Goal: Task Accomplishment & Management: Manage account settings

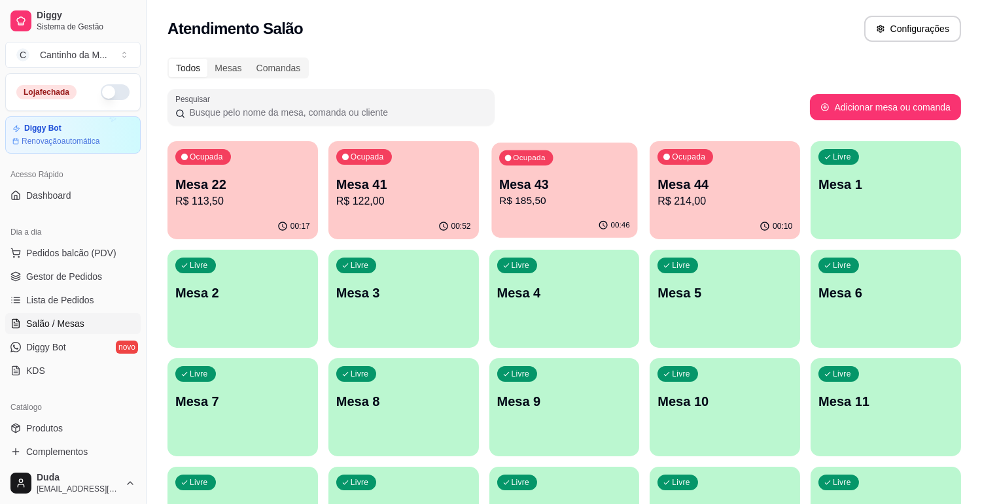
click at [592, 209] on div "Ocupada Mesa 43 R$ 185,50" at bounding box center [564, 178] width 146 height 71
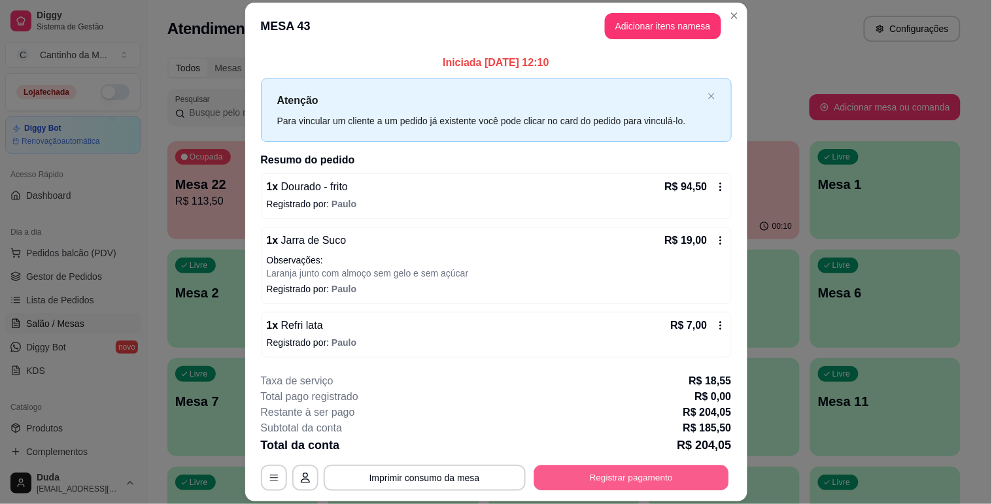
click at [641, 478] on button "Registrar pagamento" at bounding box center [631, 479] width 195 height 26
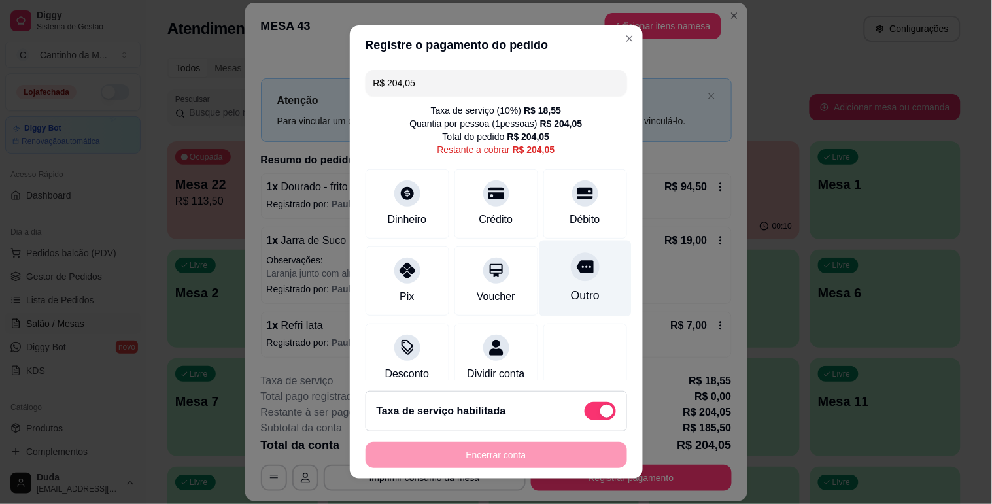
click at [570, 297] on div "Outro" at bounding box center [584, 295] width 29 height 17
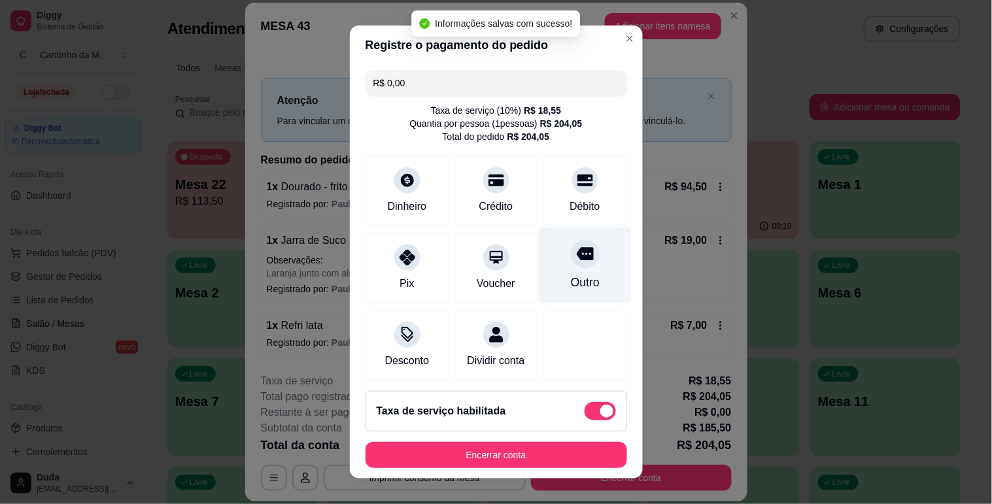
type input "R$ 0,00"
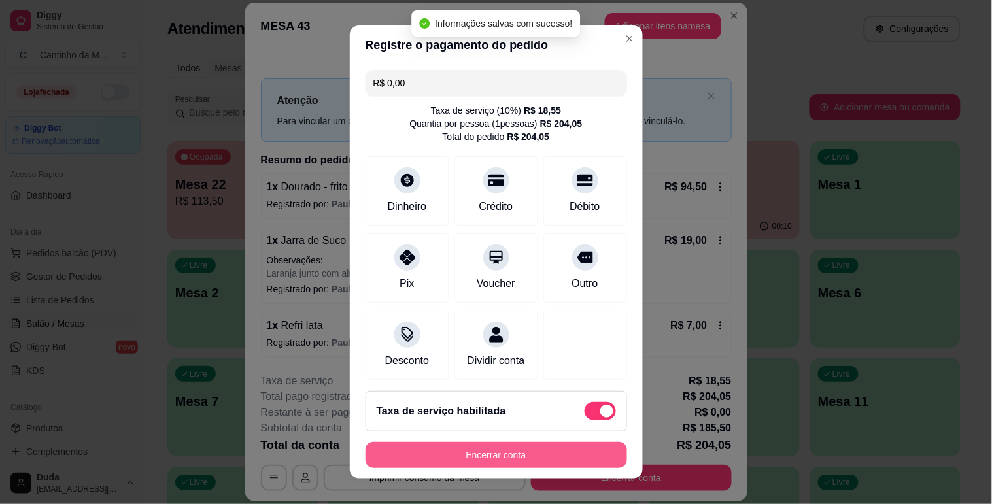
click at [543, 450] on button "Encerrar conta" at bounding box center [497, 455] width 262 height 26
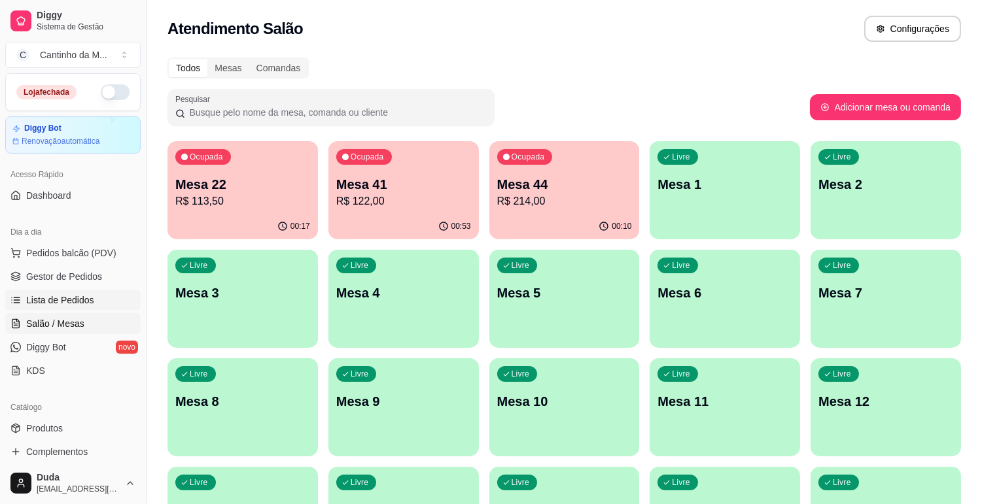
click at [46, 298] on span "Lista de Pedidos" at bounding box center [60, 300] width 68 height 13
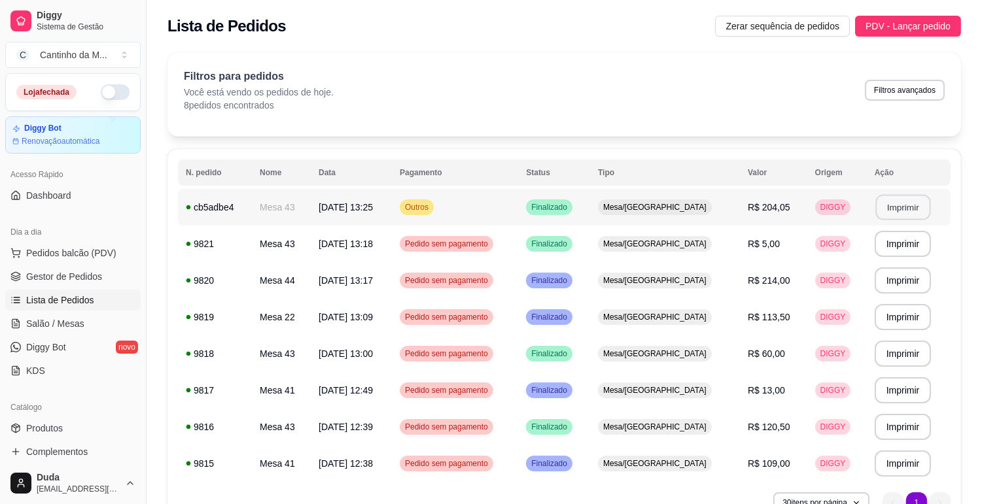
click at [904, 215] on button "Imprimir" at bounding box center [902, 208] width 55 height 26
click at [86, 278] on span "Gestor de Pedidos" at bounding box center [64, 276] width 76 height 13
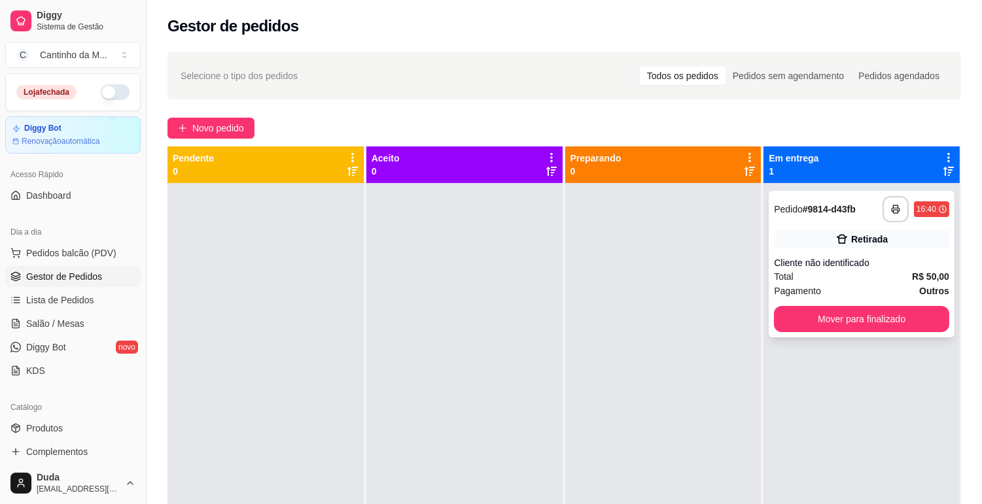
click at [821, 211] on strong "# 9814-d43fb" at bounding box center [828, 209] width 53 height 10
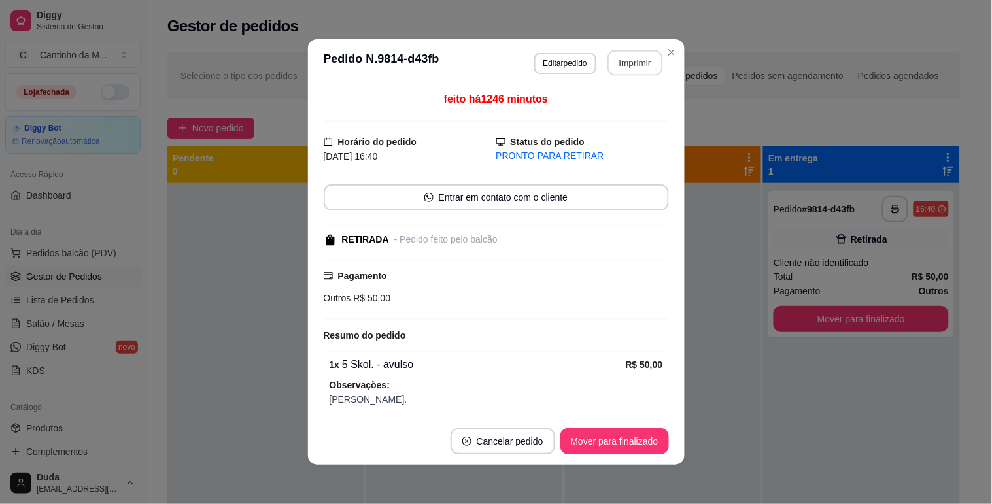
click at [634, 66] on button "Imprimir" at bounding box center [635, 63] width 55 height 26
click at [628, 447] on button "Mover para finalizado" at bounding box center [614, 442] width 105 height 26
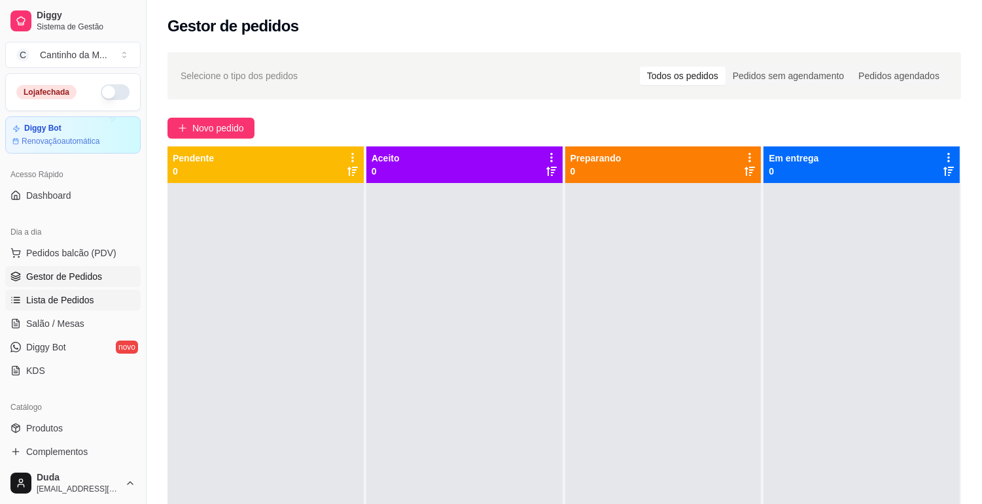
click at [76, 303] on span "Lista de Pedidos" at bounding box center [60, 300] width 68 height 13
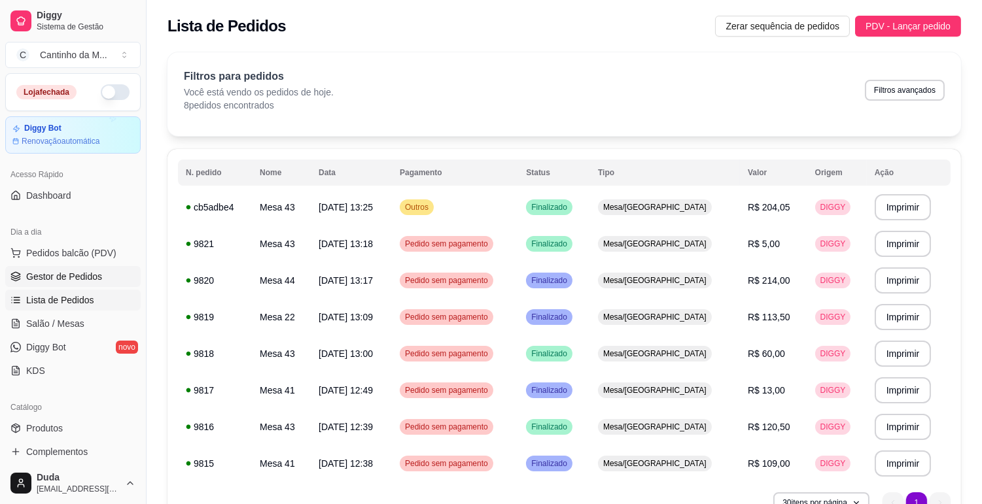
click at [40, 279] on span "Gestor de Pedidos" at bounding box center [64, 276] width 76 height 13
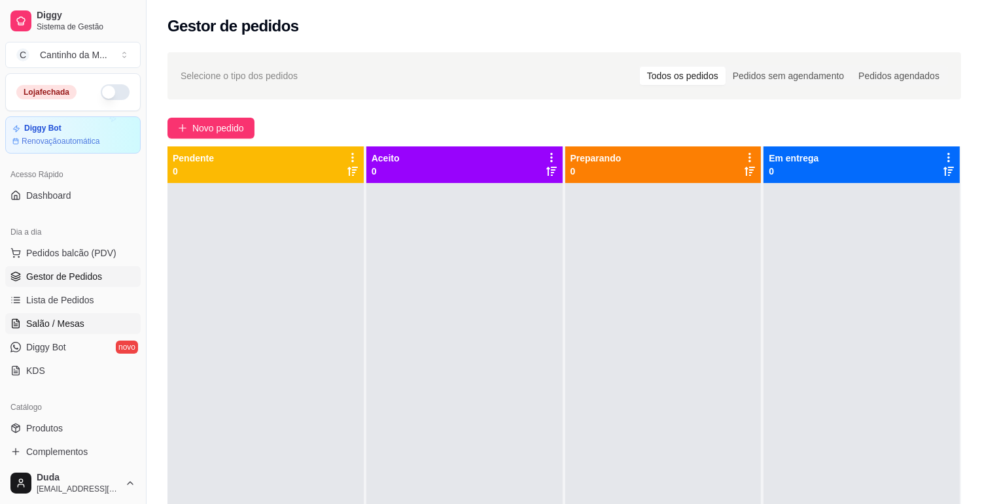
click at [42, 319] on span "Salão / Mesas" at bounding box center [55, 323] width 58 height 13
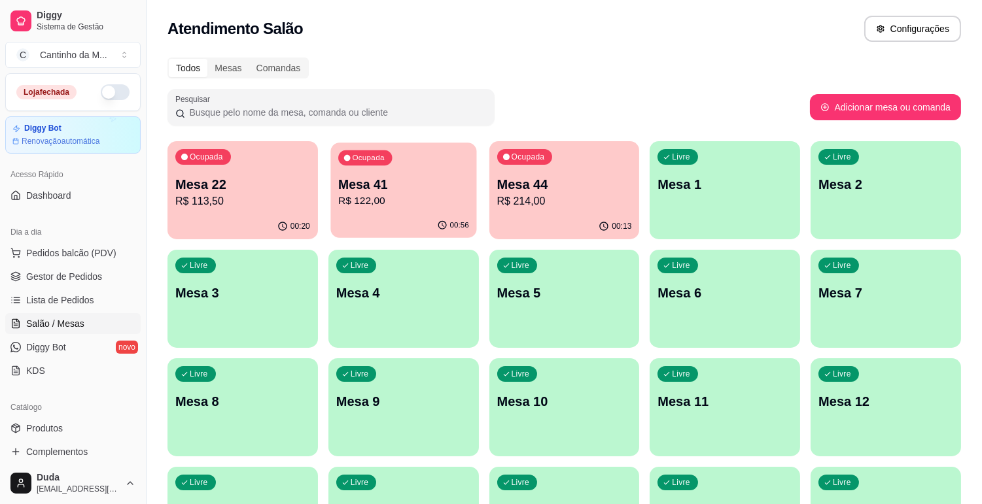
click at [417, 187] on p "Mesa 41" at bounding box center [403, 185] width 131 height 18
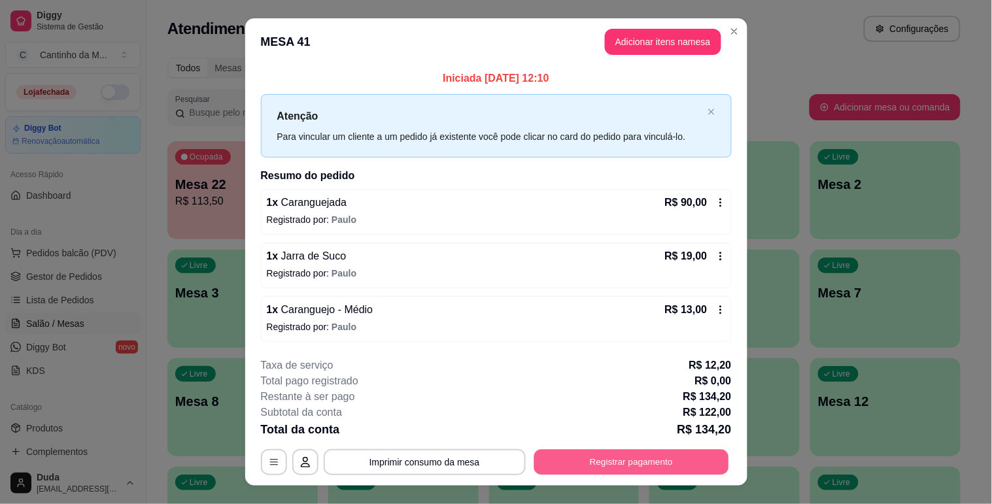
click at [638, 469] on button "Registrar pagamento" at bounding box center [631, 463] width 195 height 26
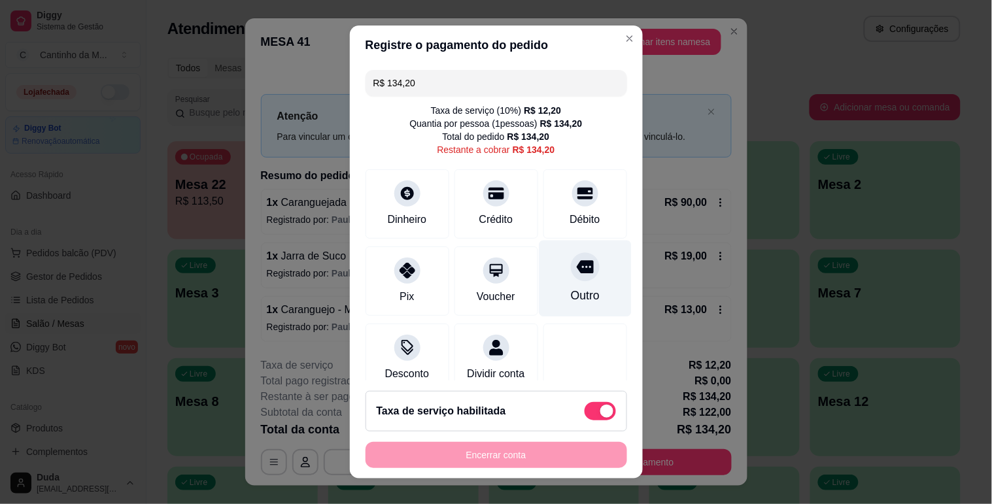
click at [571, 277] on div at bounding box center [585, 266] width 29 height 29
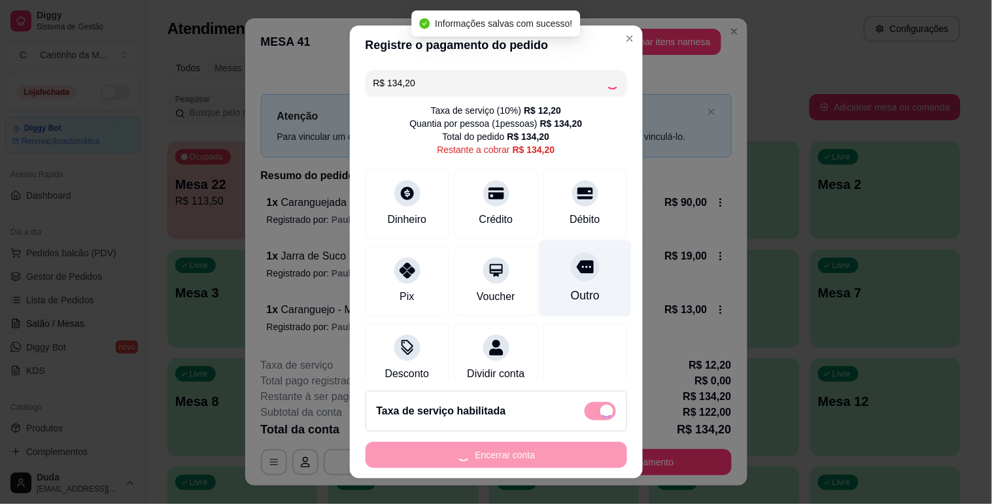
type input "R$ 0,00"
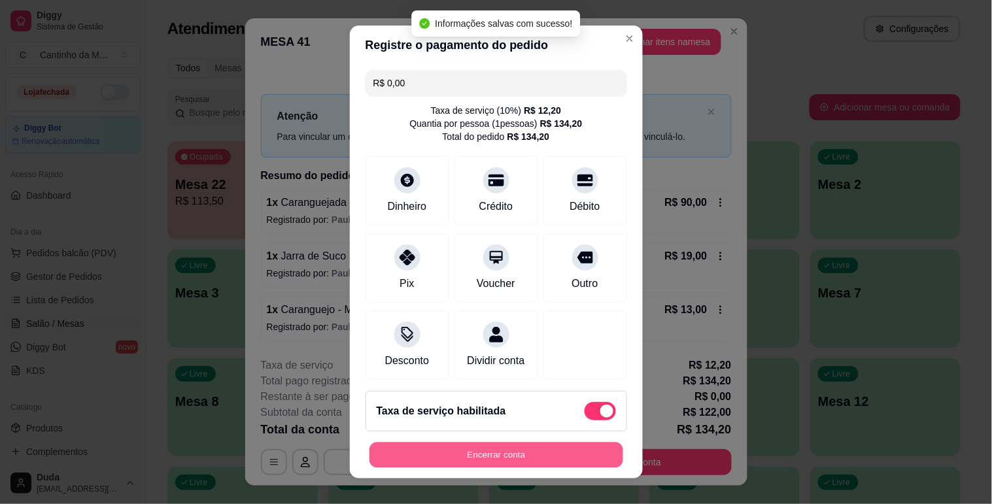
click at [585, 458] on button "Encerrar conta" at bounding box center [497, 456] width 254 height 26
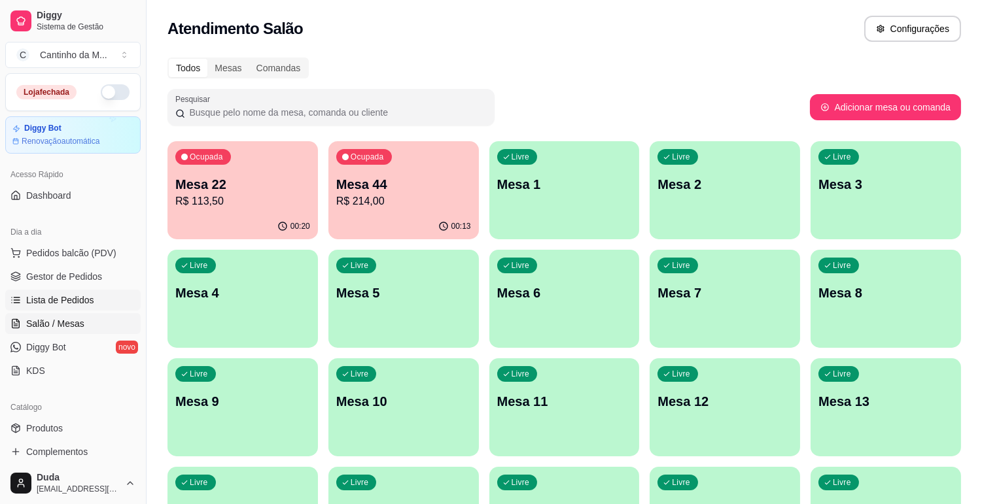
click at [61, 300] on span "Lista de Pedidos" at bounding box center [60, 300] width 68 height 13
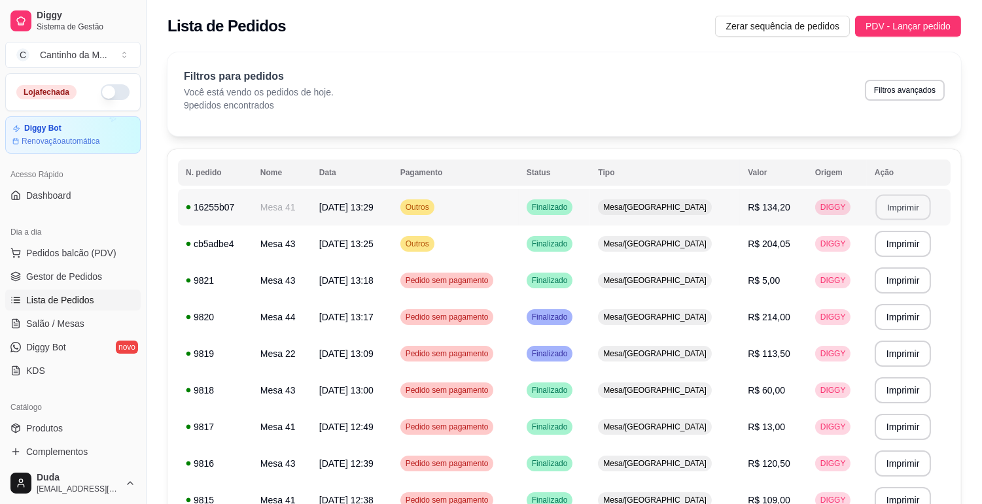
click at [879, 210] on button "Imprimir" at bounding box center [902, 208] width 55 height 26
click at [90, 281] on span "Gestor de Pedidos" at bounding box center [64, 276] width 76 height 13
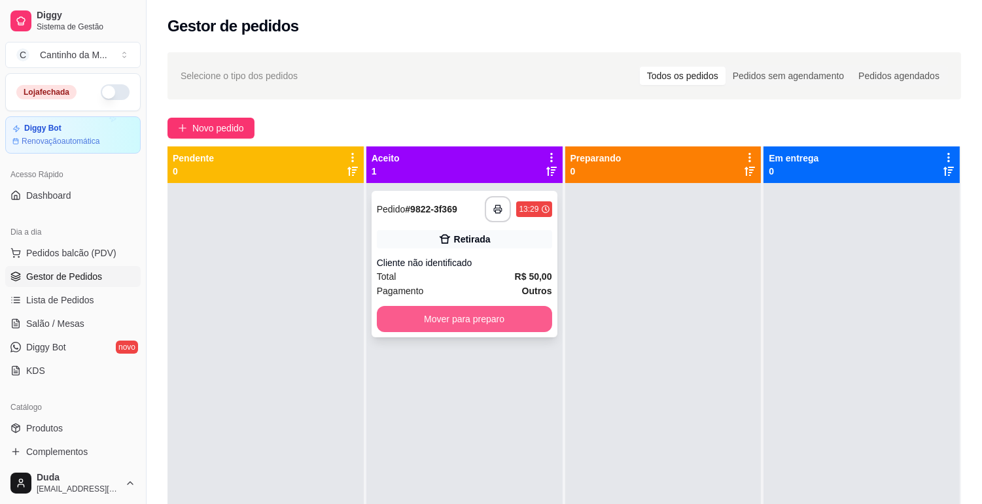
click at [456, 319] on button "Mover para preparo" at bounding box center [464, 319] width 175 height 26
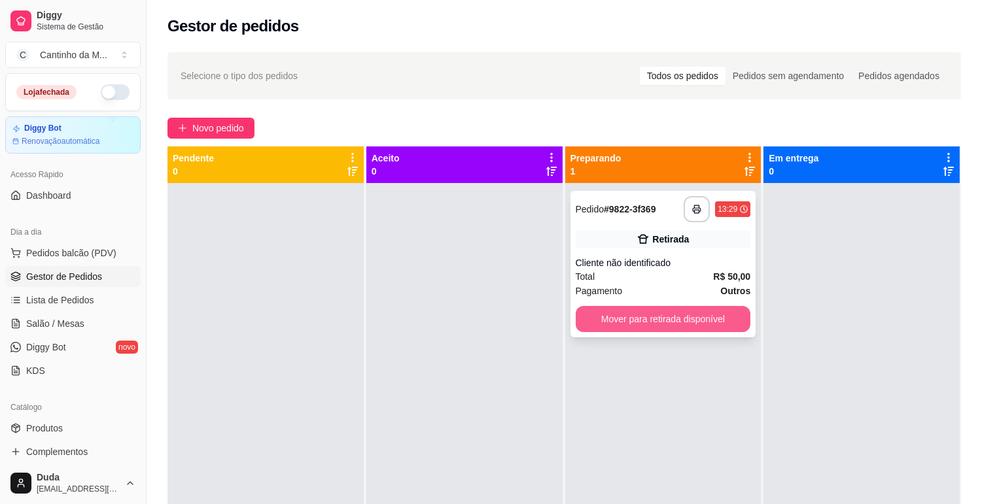
click at [646, 323] on button "Mover para retirada disponível" at bounding box center [663, 319] width 175 height 26
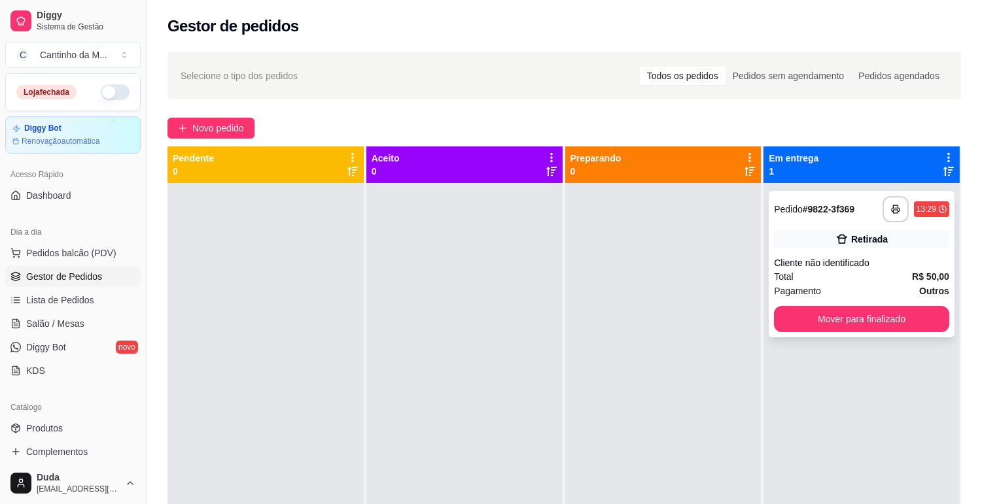
click at [800, 198] on div "**********" at bounding box center [861, 209] width 175 height 26
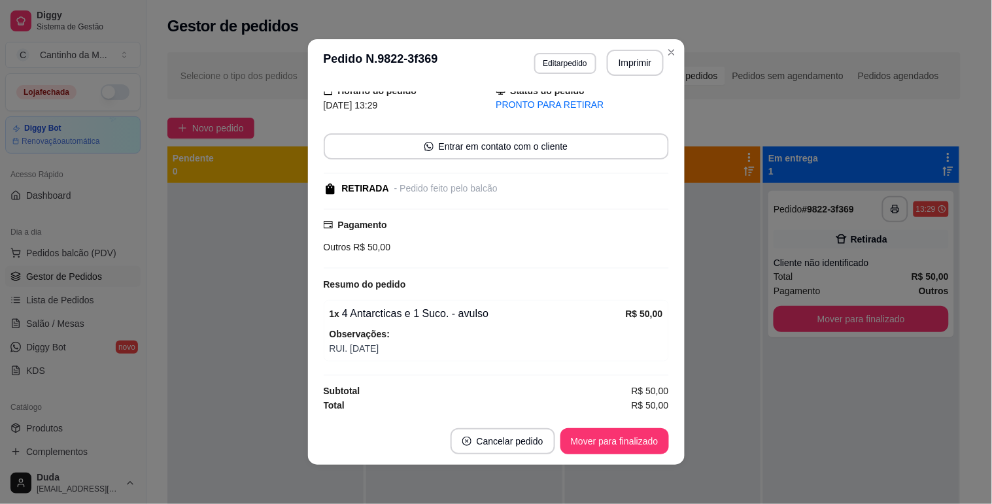
scroll to position [3, 0]
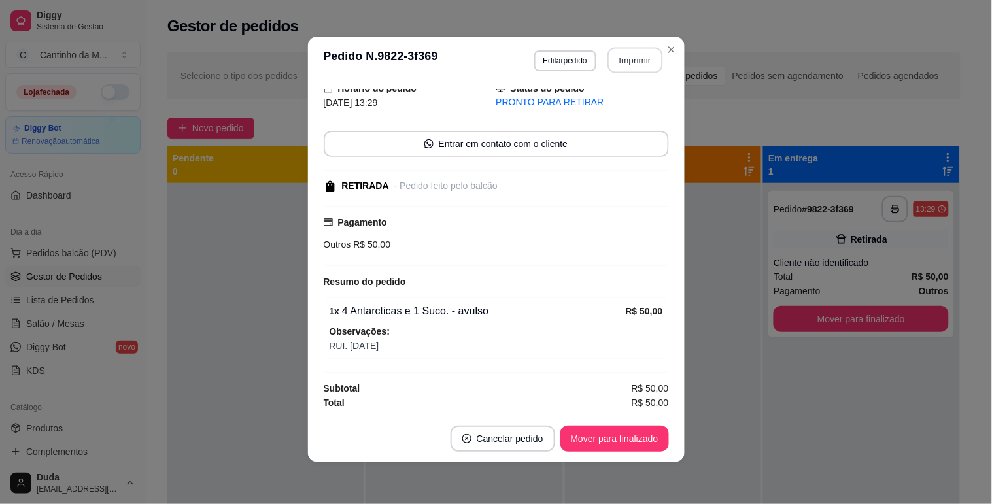
click at [644, 54] on button "Imprimir" at bounding box center [635, 61] width 55 height 26
click at [638, 440] on button "Mover para finalizado" at bounding box center [614, 439] width 105 height 26
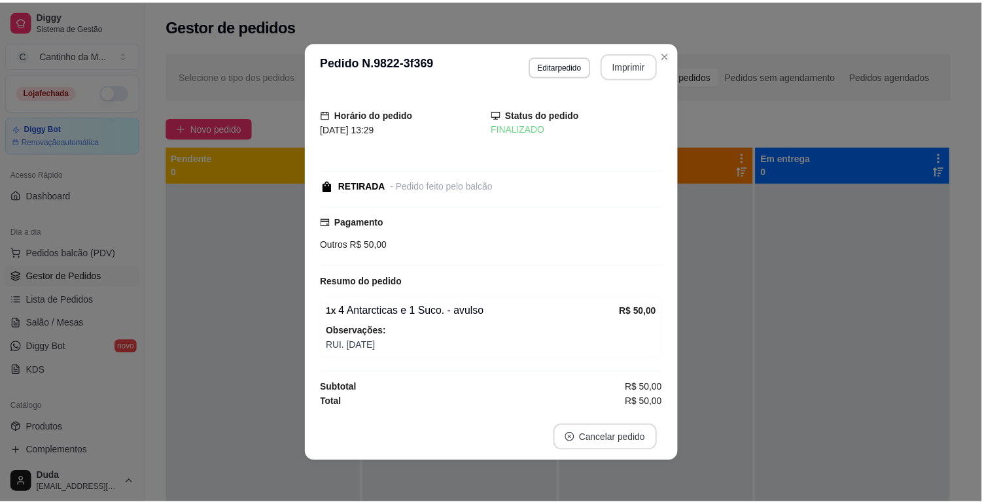
scroll to position [1, 0]
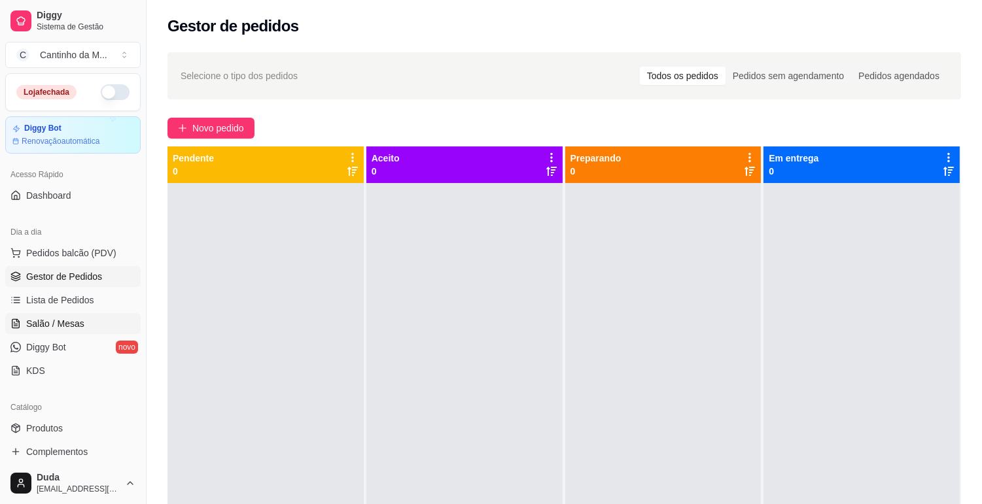
click at [68, 330] on link "Salão / Mesas" at bounding box center [72, 323] width 135 height 21
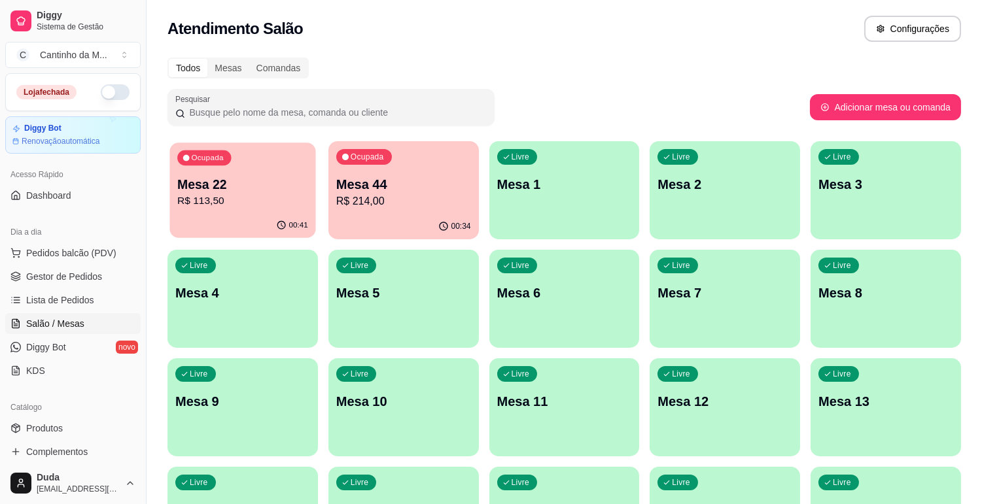
click at [277, 200] on p "R$ 113,50" at bounding box center [242, 201] width 131 height 15
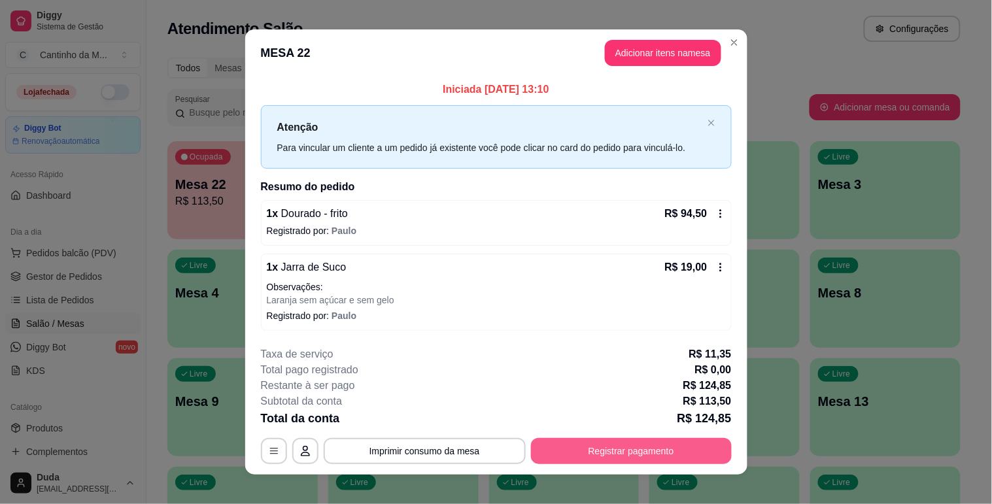
click at [549, 455] on button "Registrar pagamento" at bounding box center [631, 451] width 201 height 26
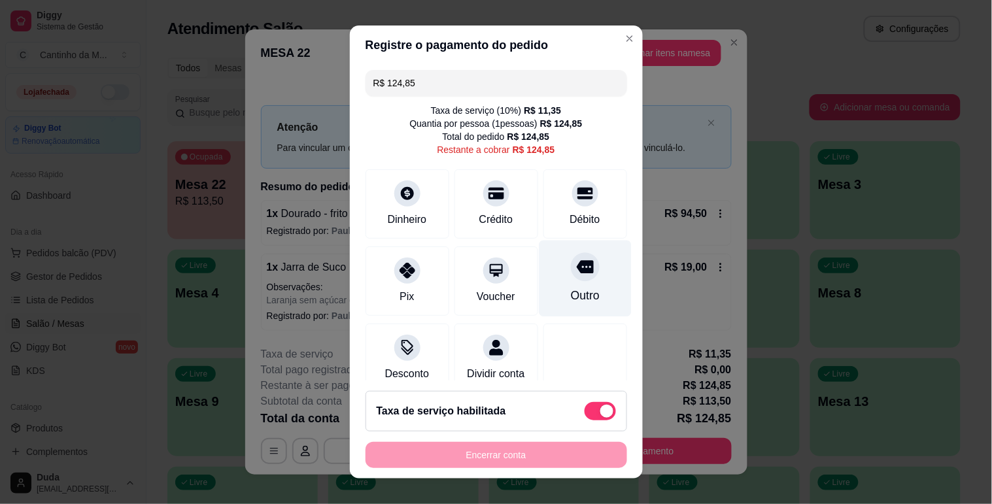
click at [570, 284] on div "Outro" at bounding box center [585, 278] width 92 height 77
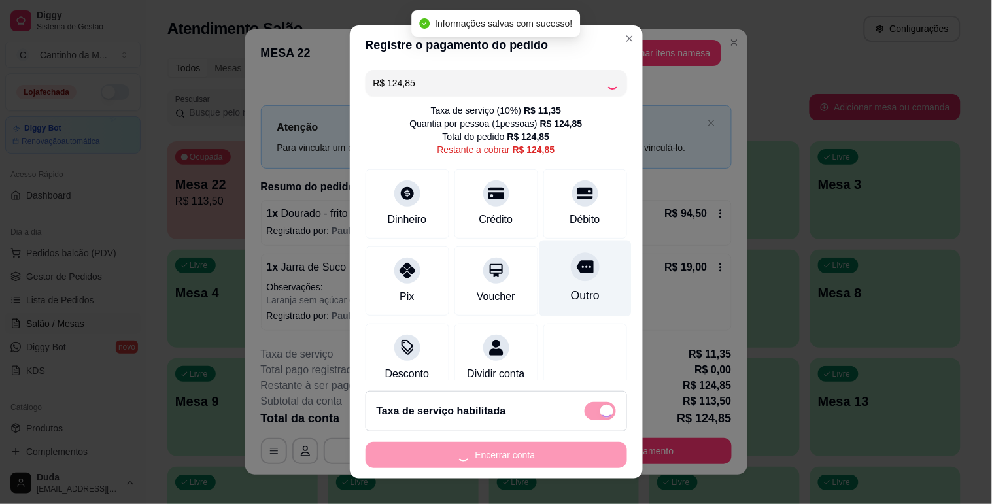
type input "R$ 0,00"
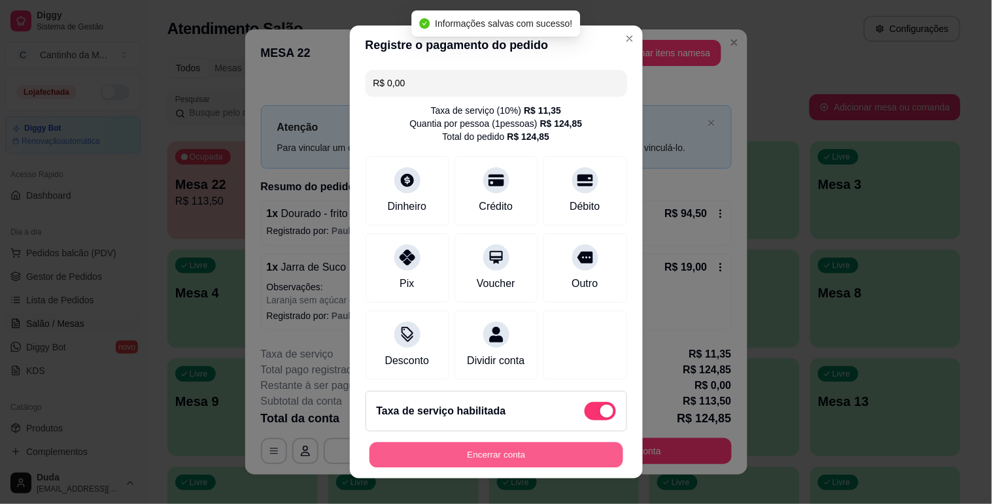
click at [551, 455] on button "Encerrar conta" at bounding box center [497, 456] width 254 height 26
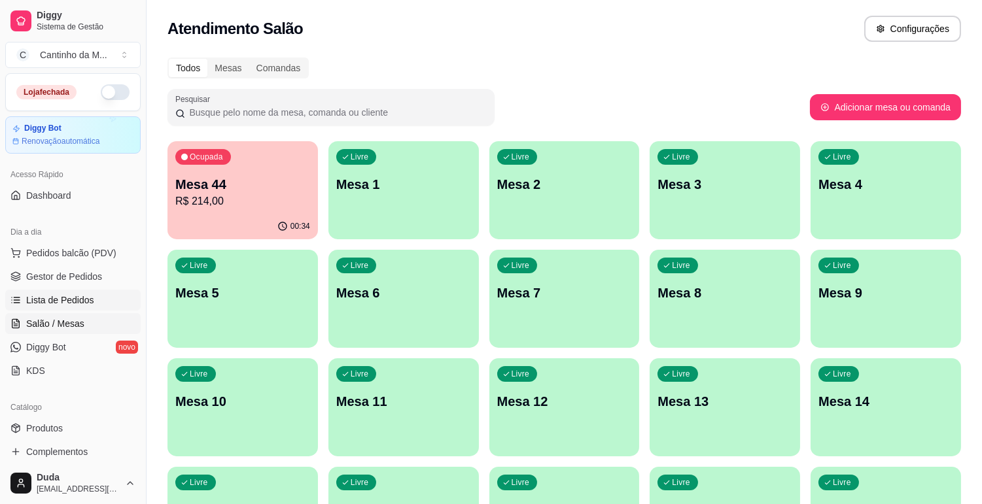
click at [72, 300] on span "Lista de Pedidos" at bounding box center [60, 300] width 68 height 13
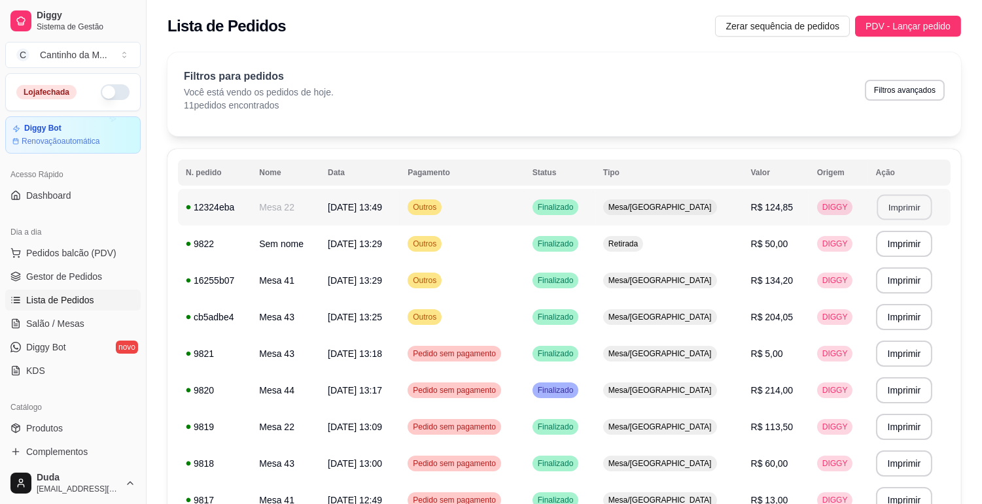
click at [886, 218] on button "Imprimir" at bounding box center [903, 208] width 55 height 26
click at [83, 275] on span "Gestor de Pedidos" at bounding box center [64, 276] width 76 height 13
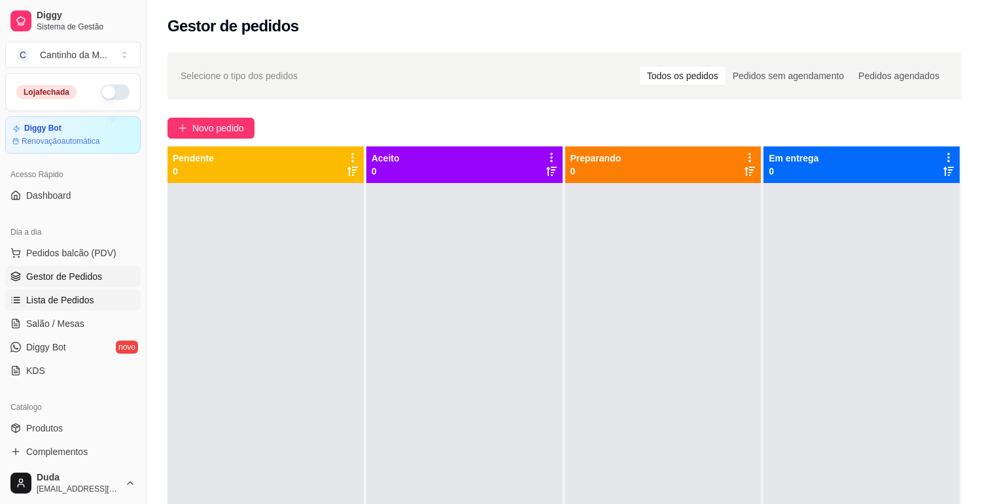
click at [54, 303] on span "Lista de Pedidos" at bounding box center [60, 300] width 68 height 13
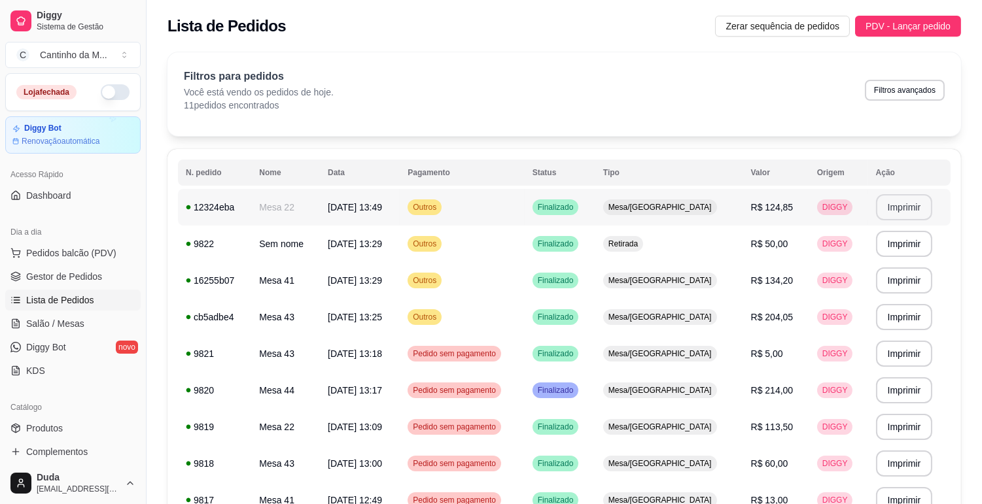
click at [894, 207] on button "Imprimir" at bounding box center [904, 207] width 57 height 26
click at [43, 279] on span "Gestor de Pedidos" at bounding box center [64, 276] width 76 height 13
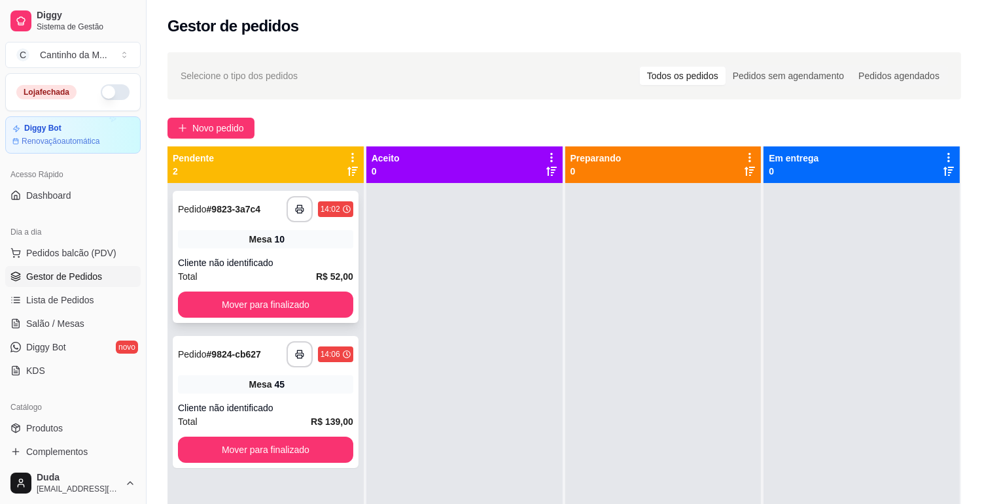
click at [220, 209] on strong "# 9823-3a7c4" at bounding box center [234, 209] width 54 height 10
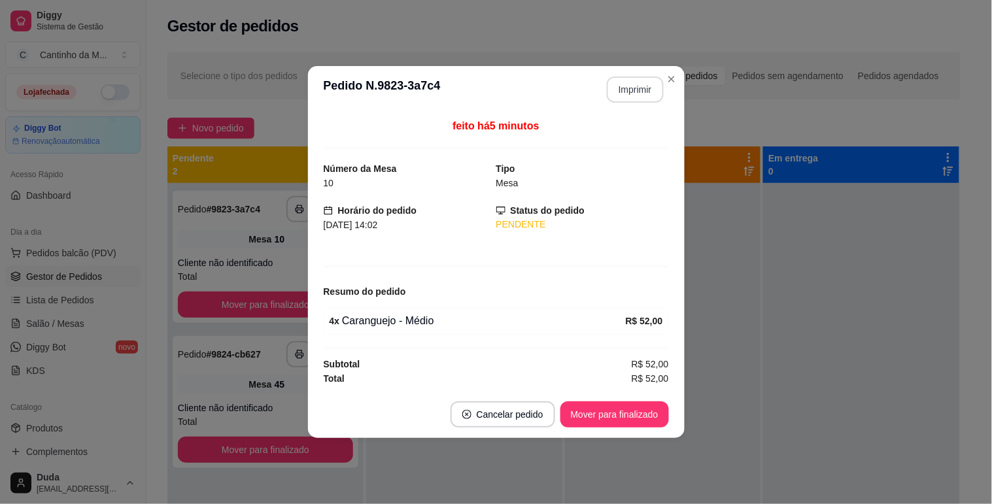
click at [633, 90] on button "Imprimir" at bounding box center [635, 90] width 57 height 26
click at [650, 405] on button "Mover para finalizado" at bounding box center [614, 415] width 109 height 26
click at [656, 409] on button "Mover para finalizado" at bounding box center [614, 415] width 109 height 26
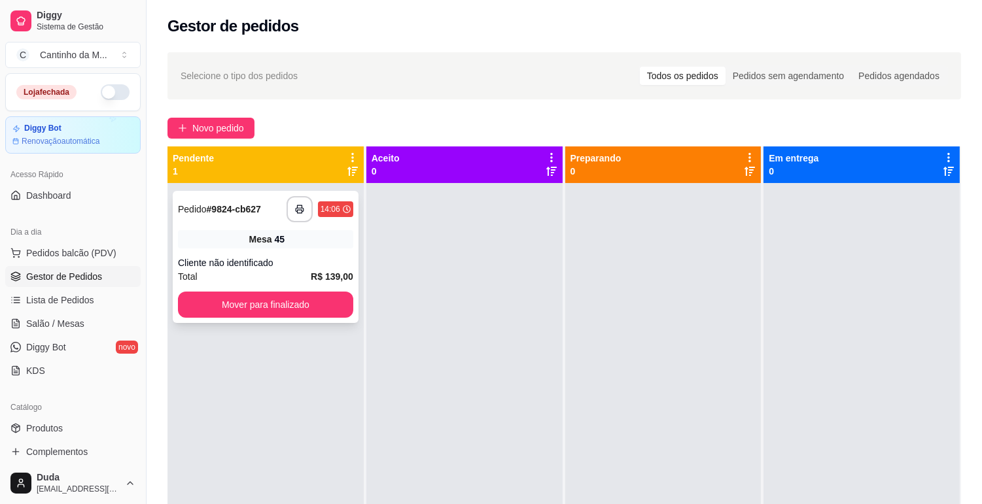
click at [235, 201] on div "Pedido # 9824-cb627" at bounding box center [219, 209] width 83 height 16
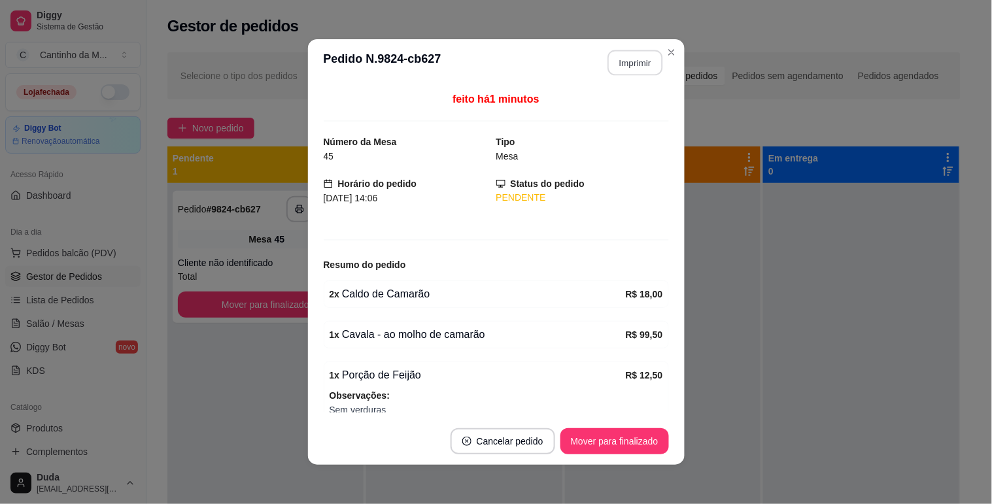
click at [655, 61] on button "Imprimir" at bounding box center [635, 63] width 55 height 26
click at [632, 441] on button "Mover para finalizado" at bounding box center [614, 442] width 105 height 26
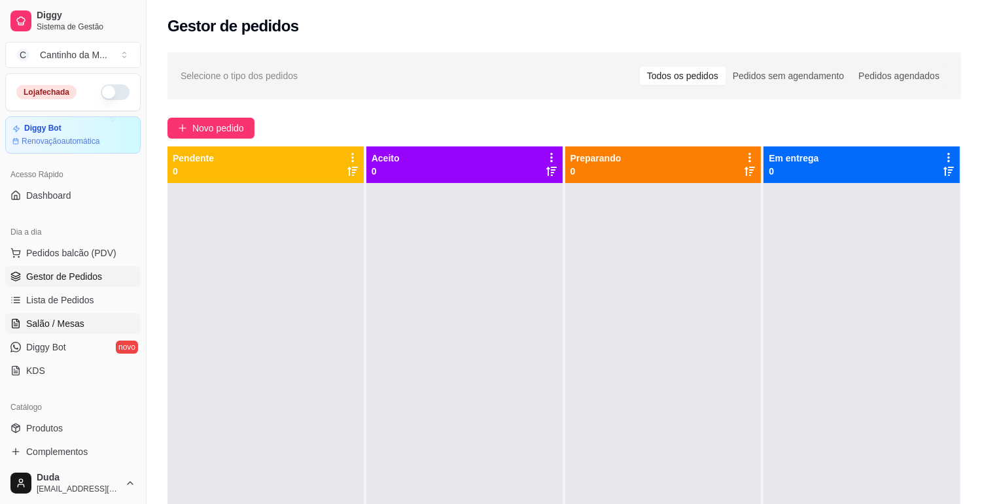
click at [53, 323] on span "Salão / Mesas" at bounding box center [55, 323] width 58 height 13
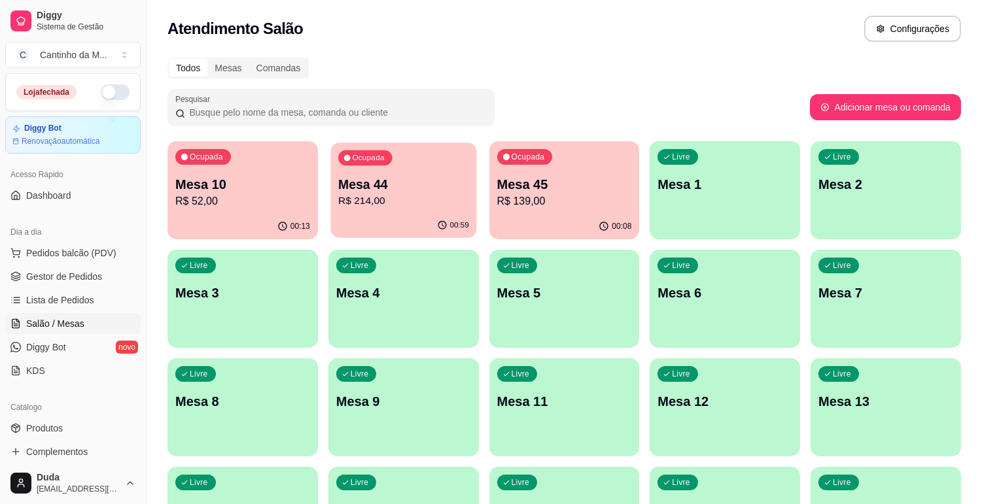
click at [408, 218] on div "00:59" at bounding box center [403, 225] width 146 height 25
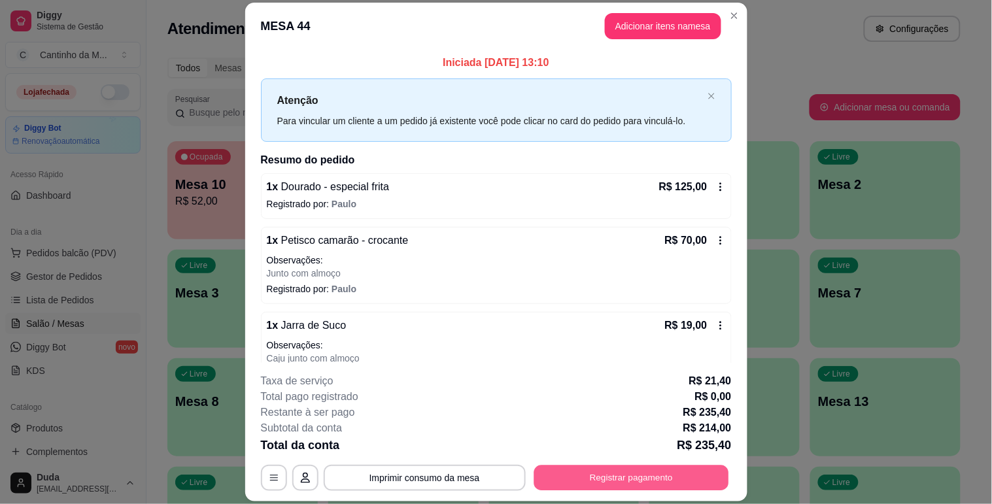
click at [599, 480] on button "Registrar pagamento" at bounding box center [631, 479] width 195 height 26
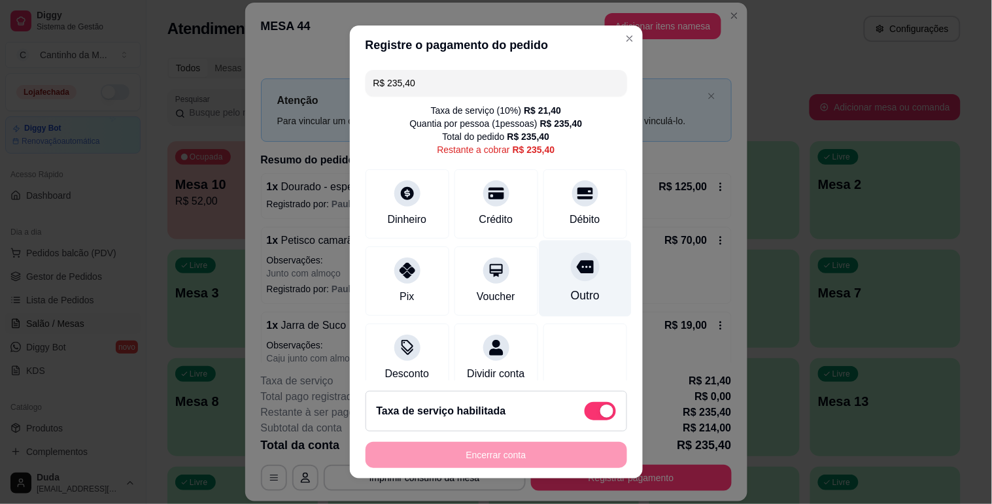
click at [539, 280] on div "Outro" at bounding box center [585, 278] width 92 height 77
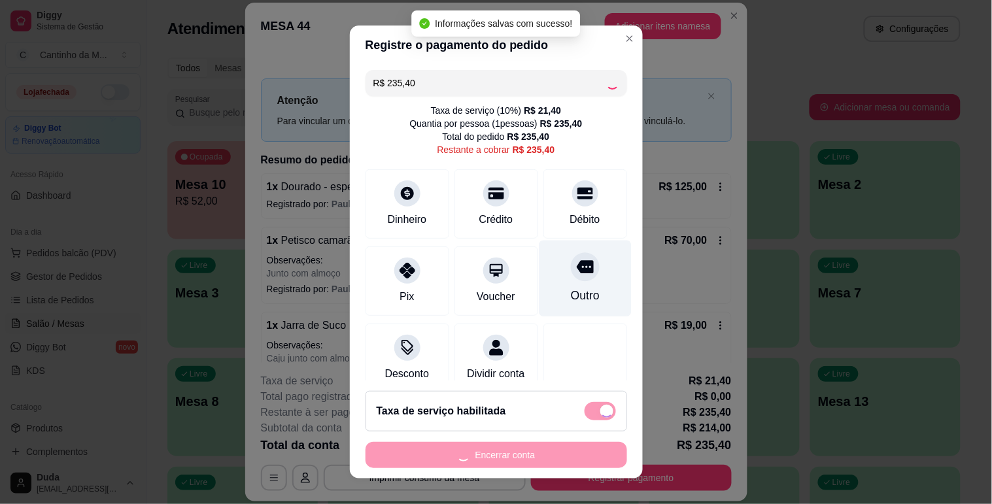
type input "R$ 0,00"
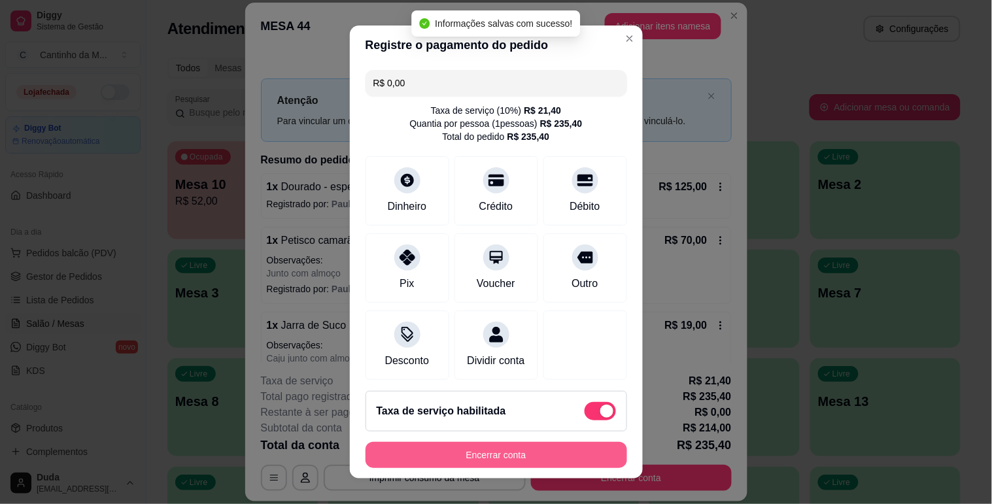
click at [508, 449] on button "Encerrar conta" at bounding box center [497, 455] width 262 height 26
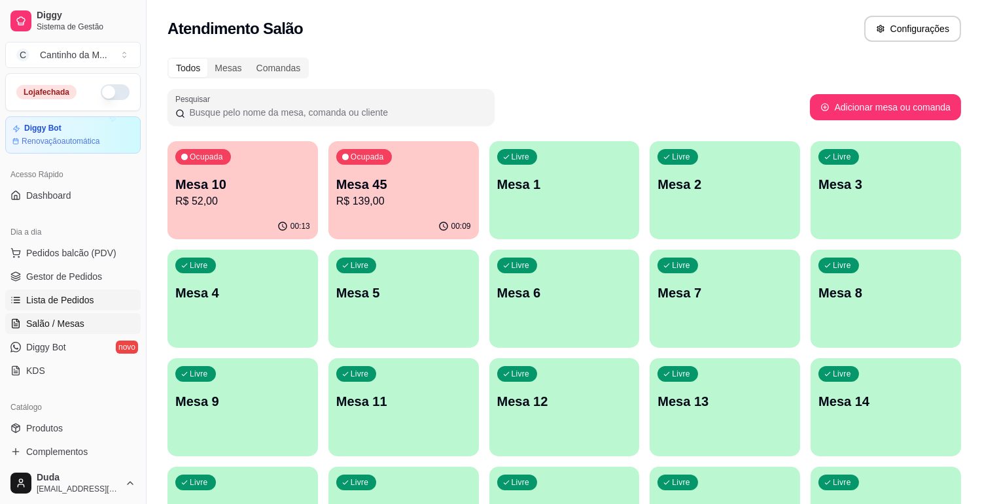
click at [48, 292] on link "Lista de Pedidos" at bounding box center [72, 300] width 135 height 21
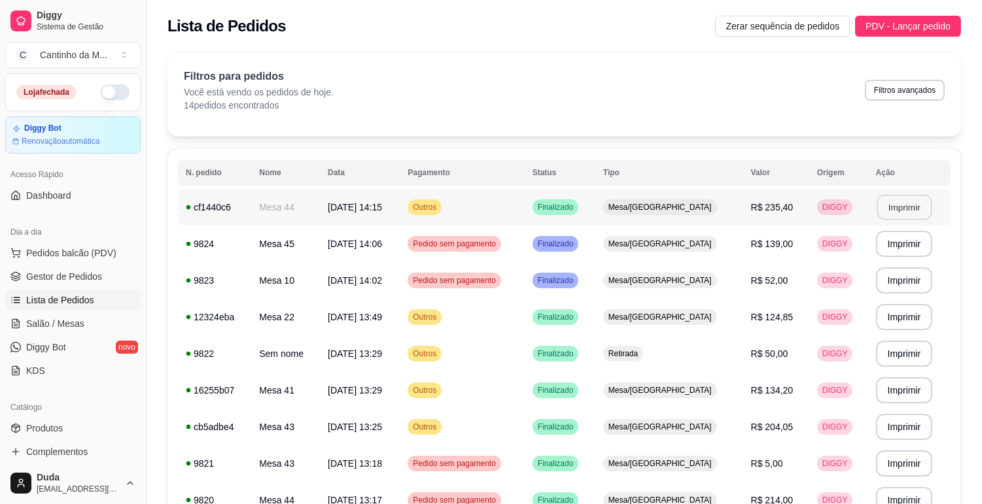
click at [909, 205] on button "Imprimir" at bounding box center [903, 208] width 55 height 26
click at [53, 284] on link "Gestor de Pedidos" at bounding box center [72, 276] width 135 height 21
